Goal: Information Seeking & Learning: Learn about a topic

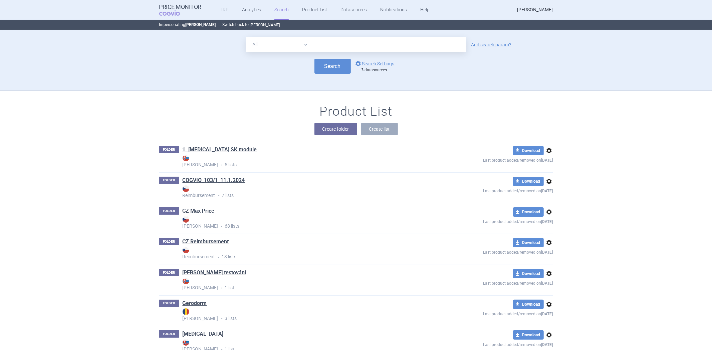
scroll to position [37, 0]
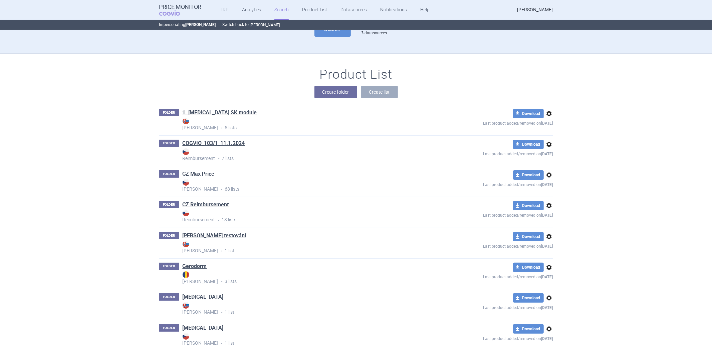
click at [205, 177] on link "CZ Max Price" at bounding box center [198, 173] width 32 height 7
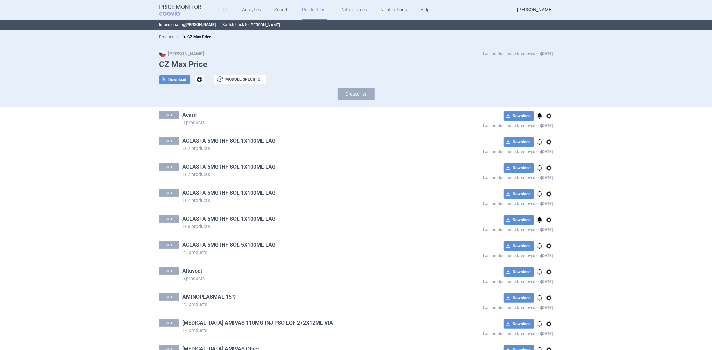
click at [206, 146] on p "167 products" at bounding box center [308, 148] width 252 height 5
click at [210, 141] on link "ACLASTA 5MG INF SOL 1X100ML LAG" at bounding box center [228, 140] width 93 height 7
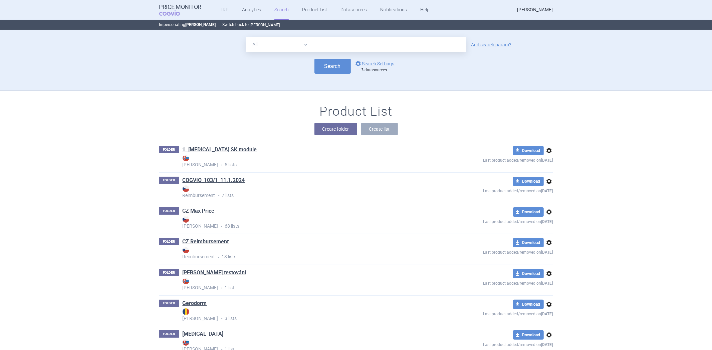
click at [195, 214] on link "CZ Max Price" at bounding box center [198, 210] width 32 height 7
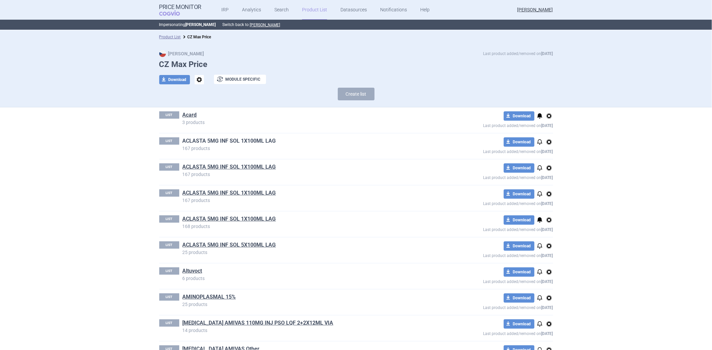
click at [207, 138] on link "ACLASTA 5MG INF SOL 1X100ML LAG" at bounding box center [228, 140] width 93 height 7
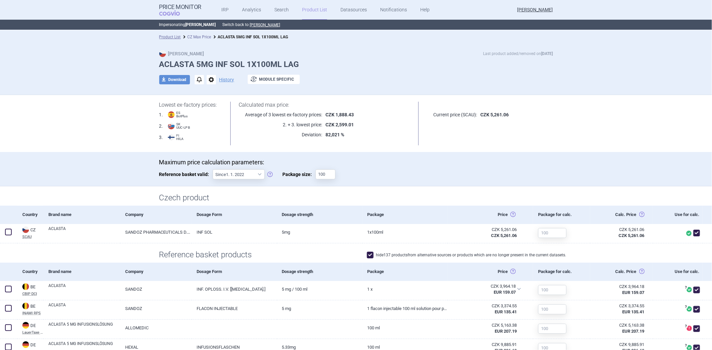
click at [206, 38] on link "CZ Max Price" at bounding box center [199, 37] width 24 height 5
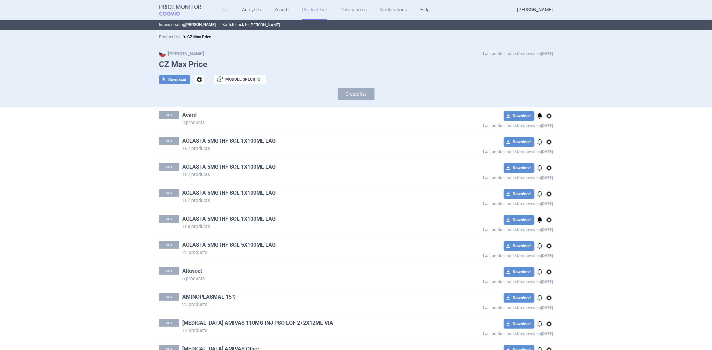
click at [234, 142] on link "ACLASTA 5MG INF SOL 1X100ML LAG" at bounding box center [228, 140] width 93 height 7
